Goal: Book appointment/travel/reservation

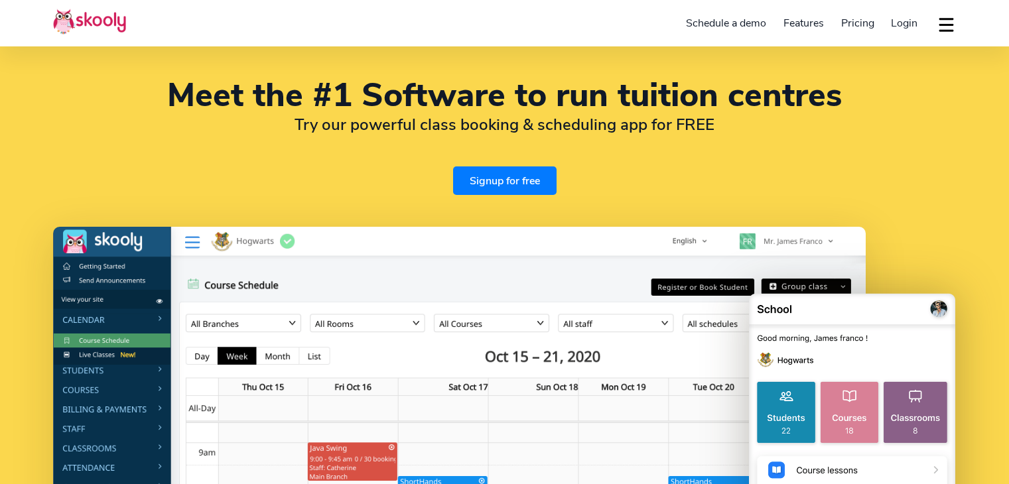
select select "en"
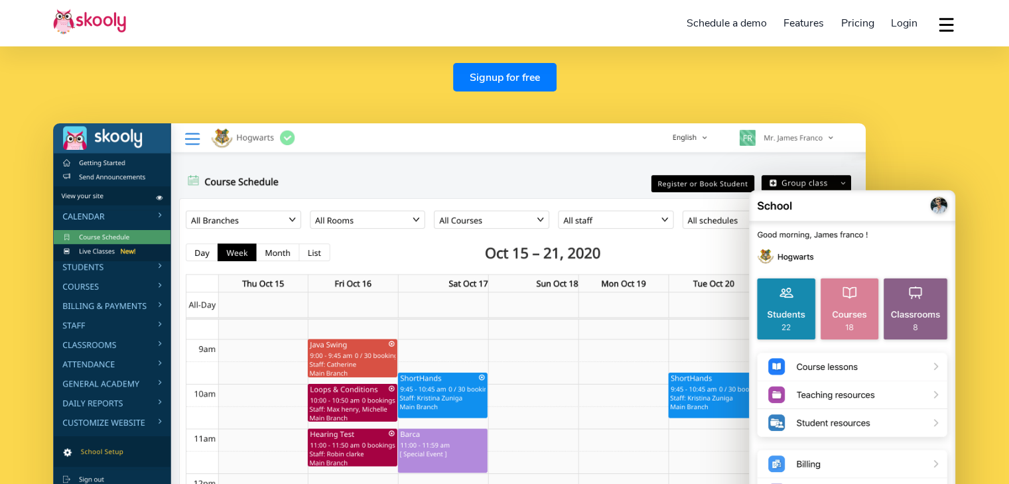
select select "91"
select select "[GEOGRAPHIC_DATA]"
select select "[GEOGRAPHIC_DATA]/[GEOGRAPHIC_DATA]"
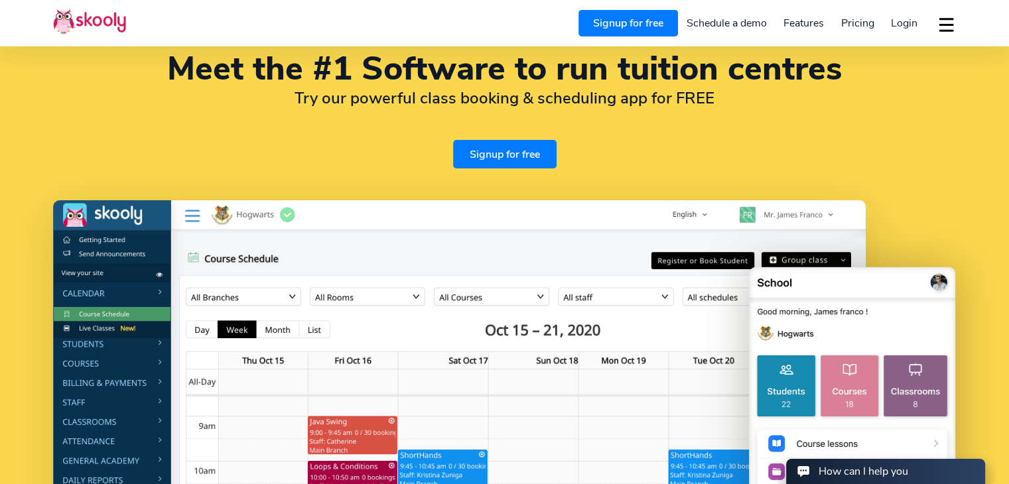
scroll to position [0, 0]
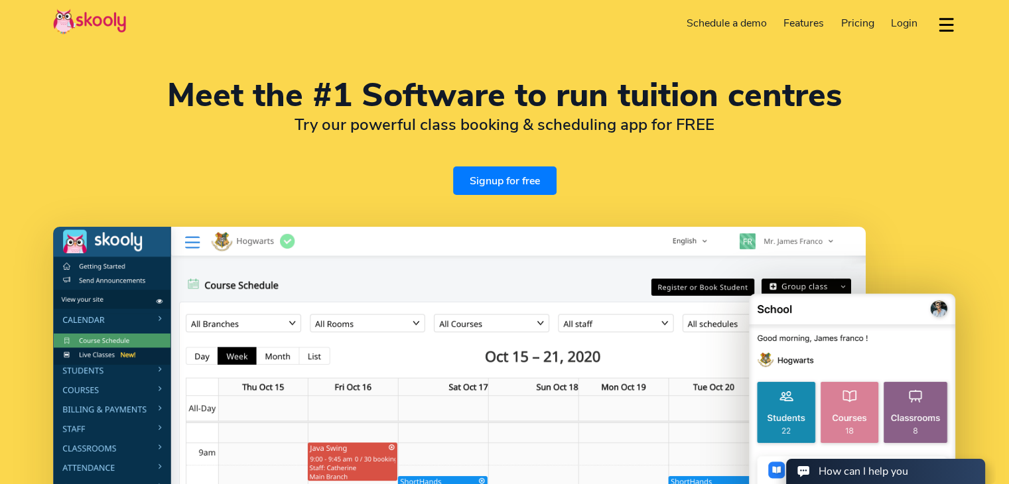
click at [854, 23] on span "Pricing" at bounding box center [857, 23] width 33 height 15
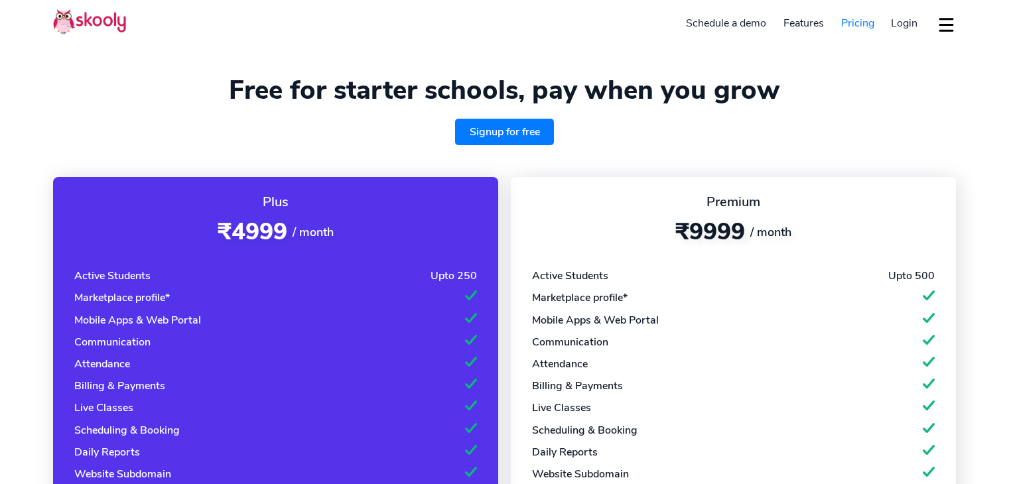
select select "en"
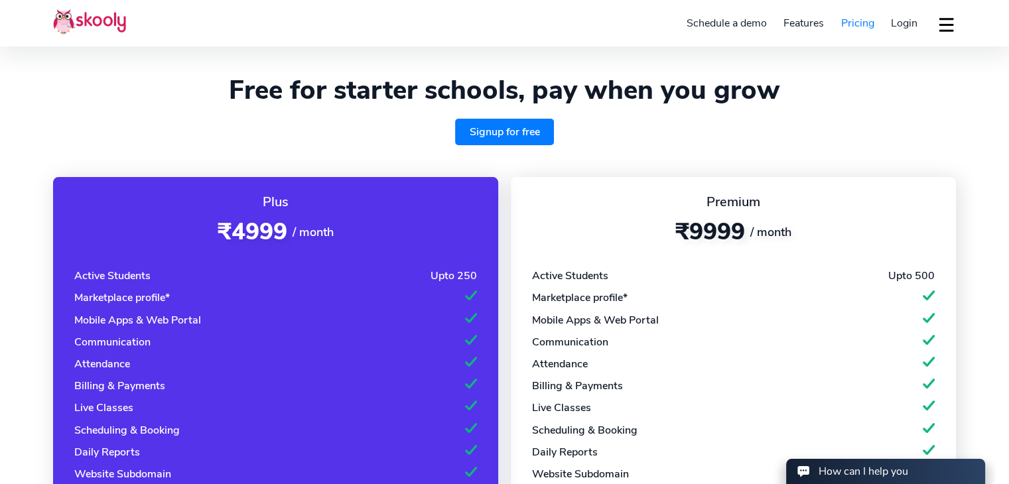
scroll to position [247, 0]
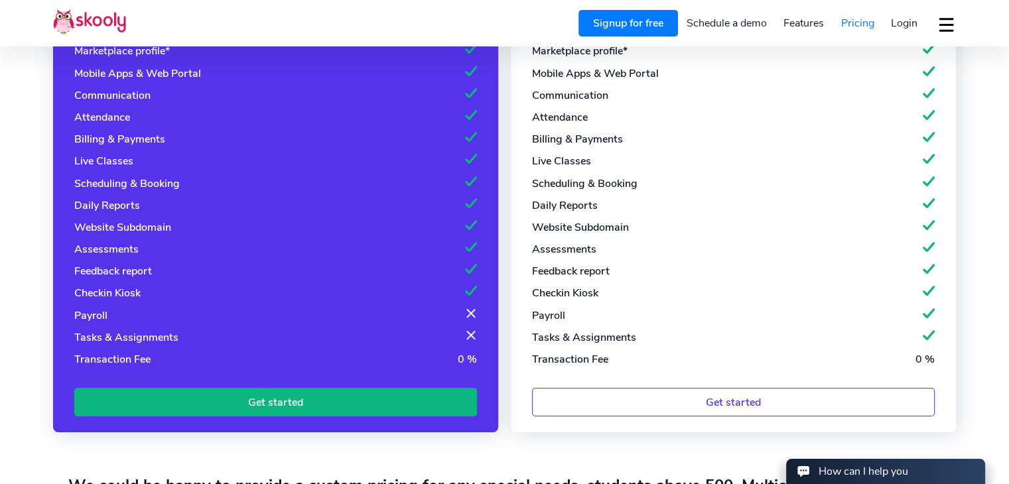
select select "91"
select select "[GEOGRAPHIC_DATA]"
select select "[GEOGRAPHIC_DATA]/[GEOGRAPHIC_DATA]"
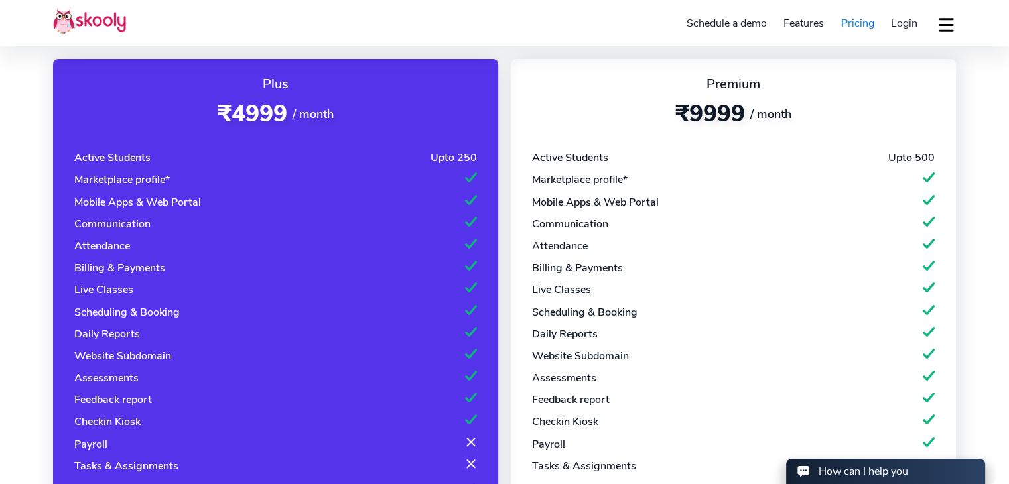
scroll to position [119, 0]
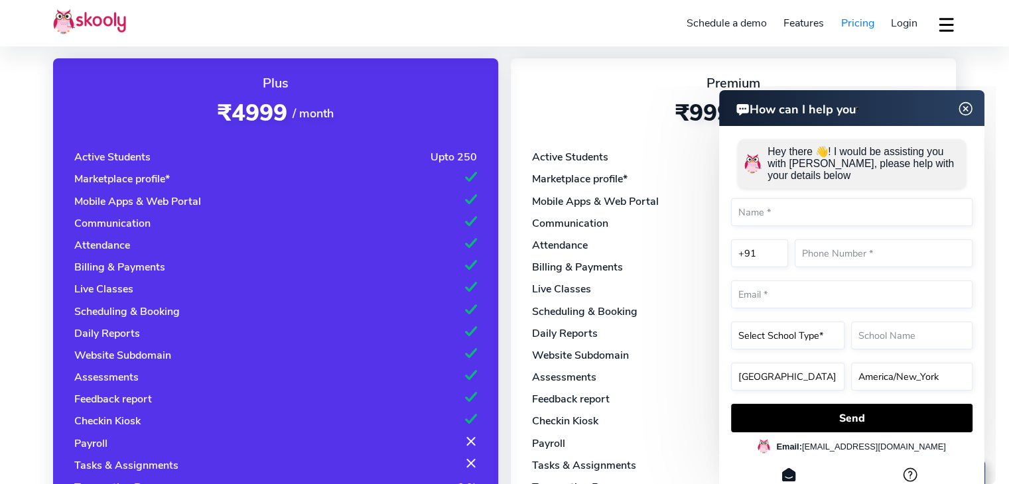
click at [728, 26] on link "Schedule a demo" at bounding box center [726, 23] width 97 height 21
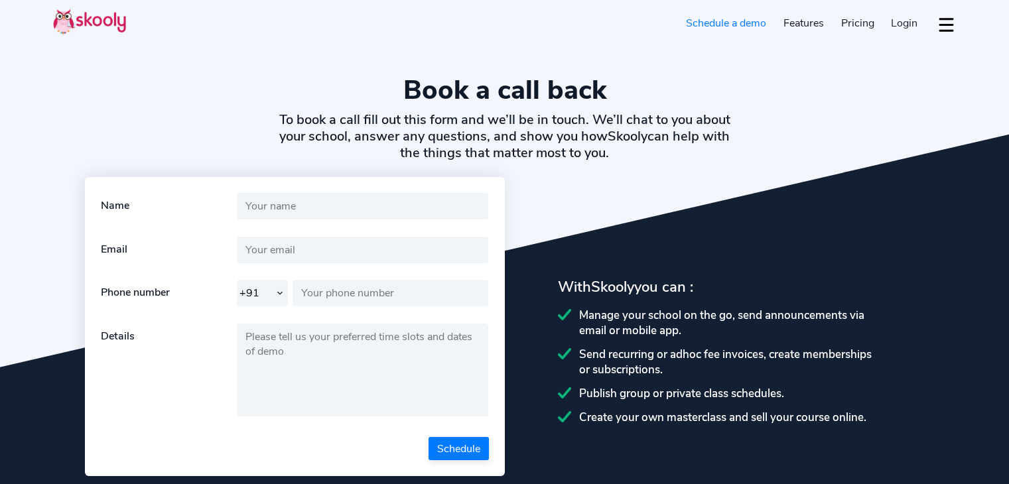
select select "91"
select select "en"
select select "91"
select select "[GEOGRAPHIC_DATA]"
select select "[GEOGRAPHIC_DATA]/[GEOGRAPHIC_DATA]"
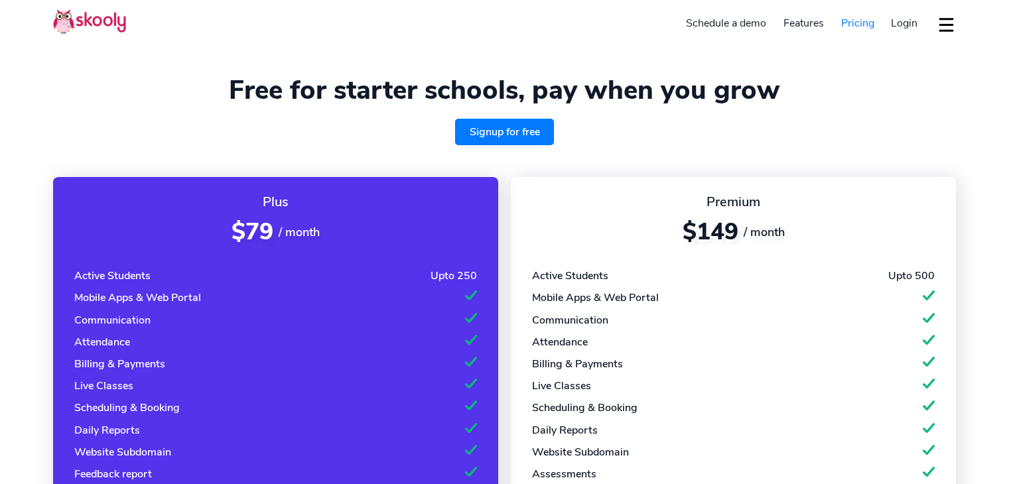
select select "en"
select select "91"
select select "[GEOGRAPHIC_DATA]"
select select "[GEOGRAPHIC_DATA]/[GEOGRAPHIC_DATA]"
